Goal: Task Accomplishment & Management: Use online tool/utility

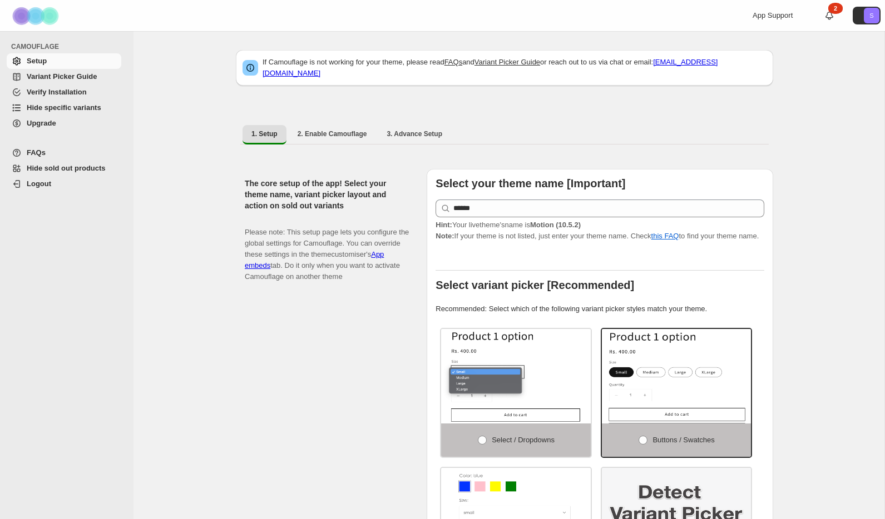
select select "**********"
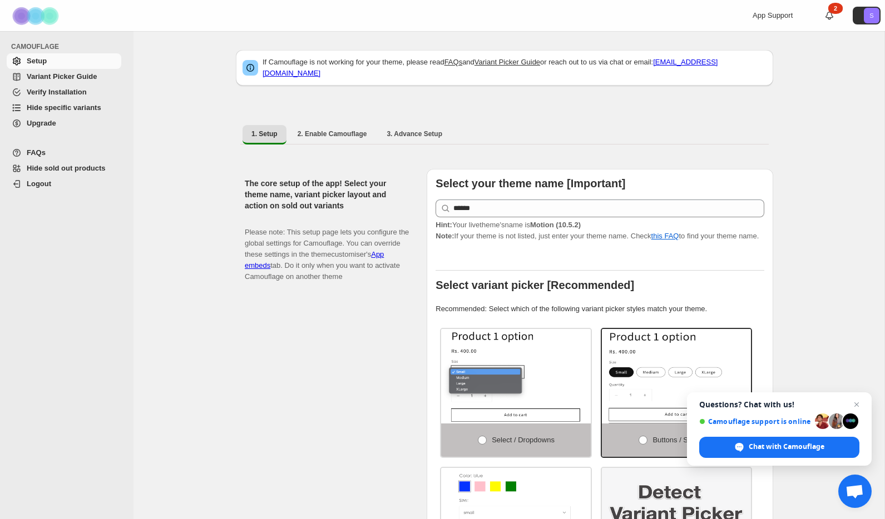
click at [52, 108] on span "Hide specific variants" at bounding box center [64, 107] width 75 height 8
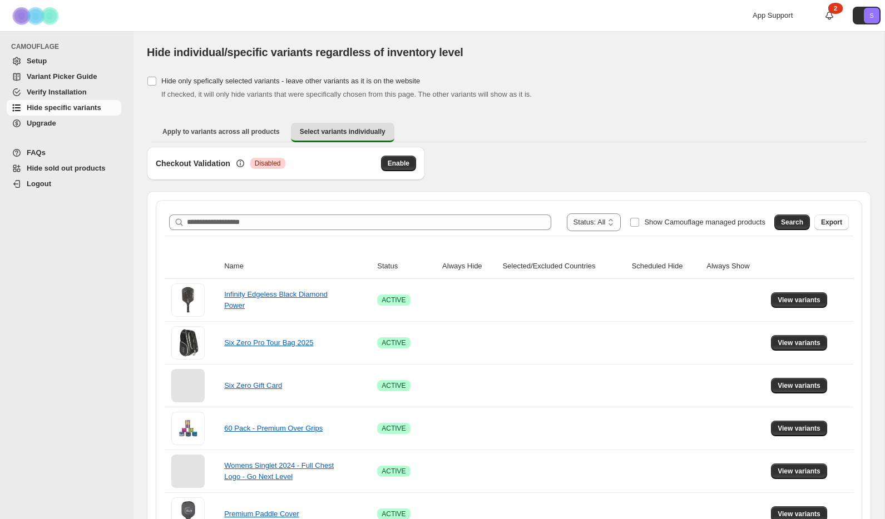
scroll to position [45, 0]
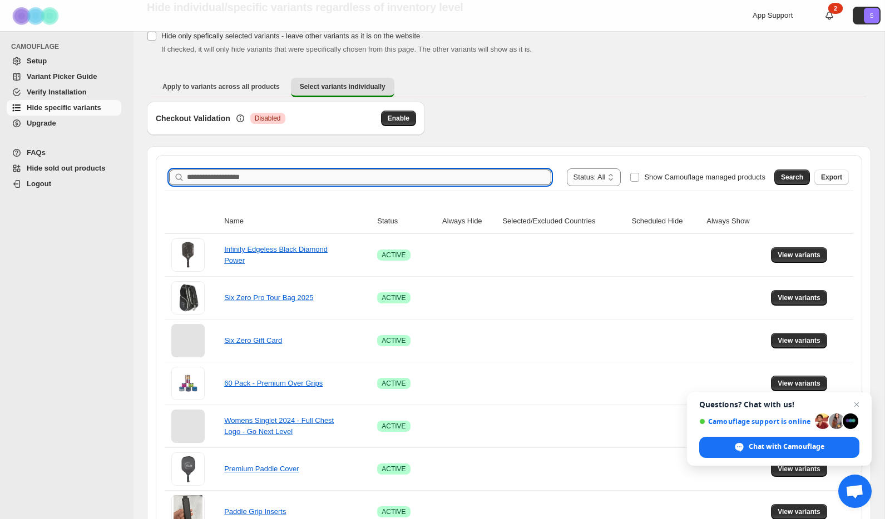
click at [308, 179] on input "Search product name" at bounding box center [369, 178] width 364 height 16
type input "**********"
drag, startPoint x: 781, startPoint y: 175, endPoint x: 770, endPoint y: 176, distance: 10.6
click at [781, 175] on span "Search" at bounding box center [792, 177] width 22 height 9
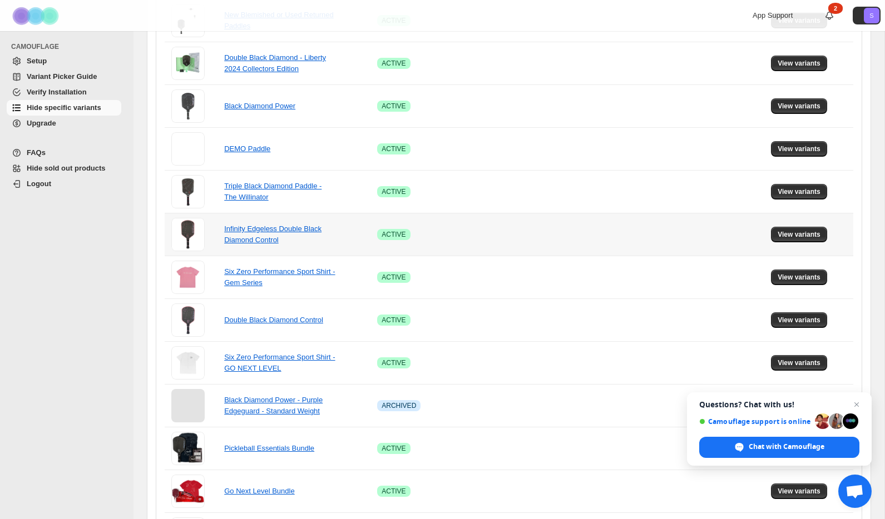
scroll to position [397, 0]
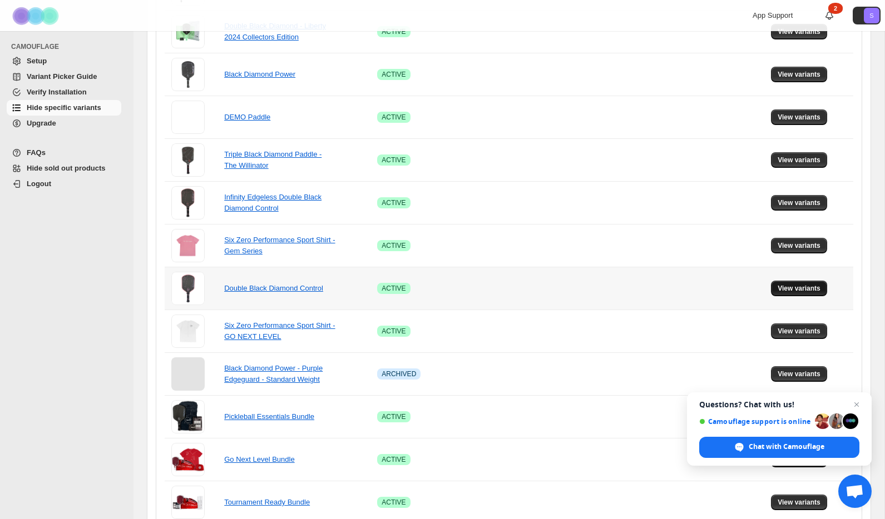
click at [820, 289] on span "View variants" at bounding box center [799, 288] width 43 height 9
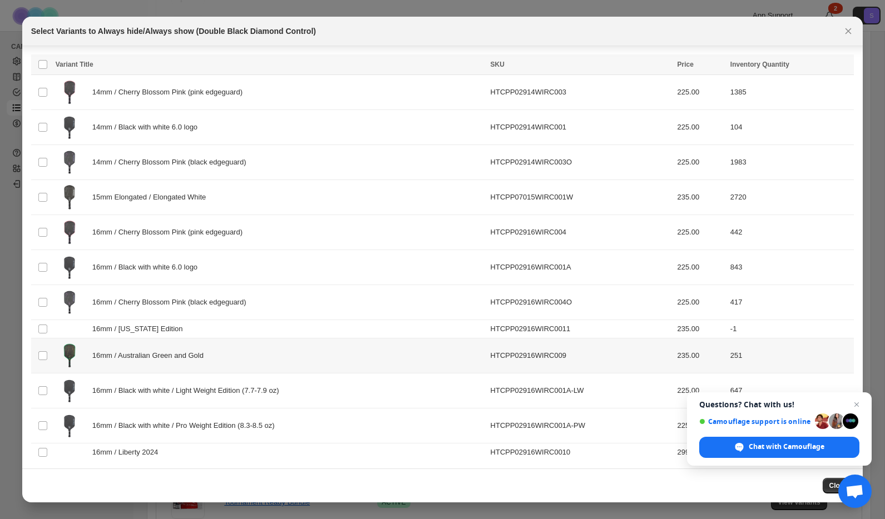
scroll to position [24, 0]
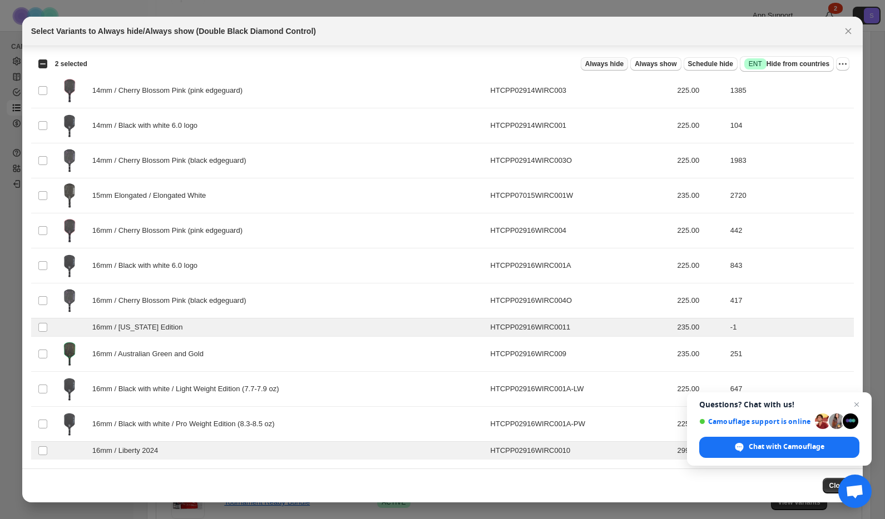
click at [601, 63] on span "Always hide" at bounding box center [604, 64] width 38 height 9
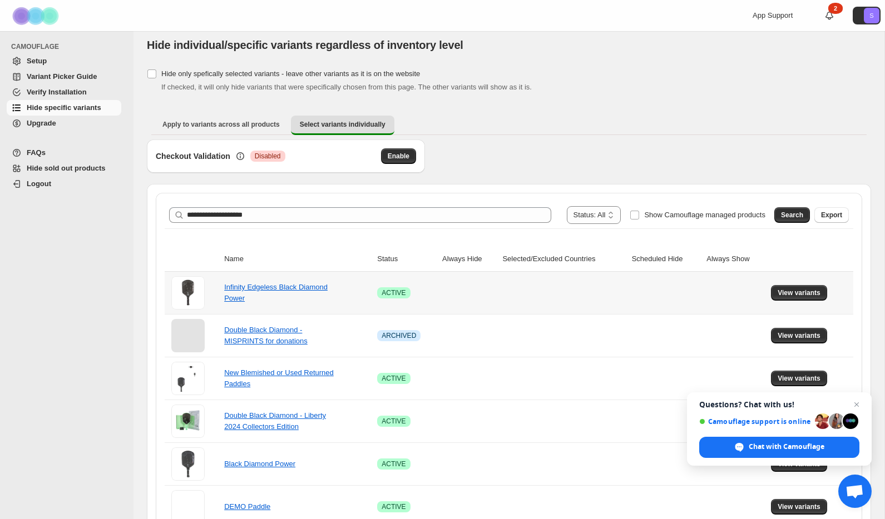
scroll to position [0, 0]
